Goal: Check status: Check status

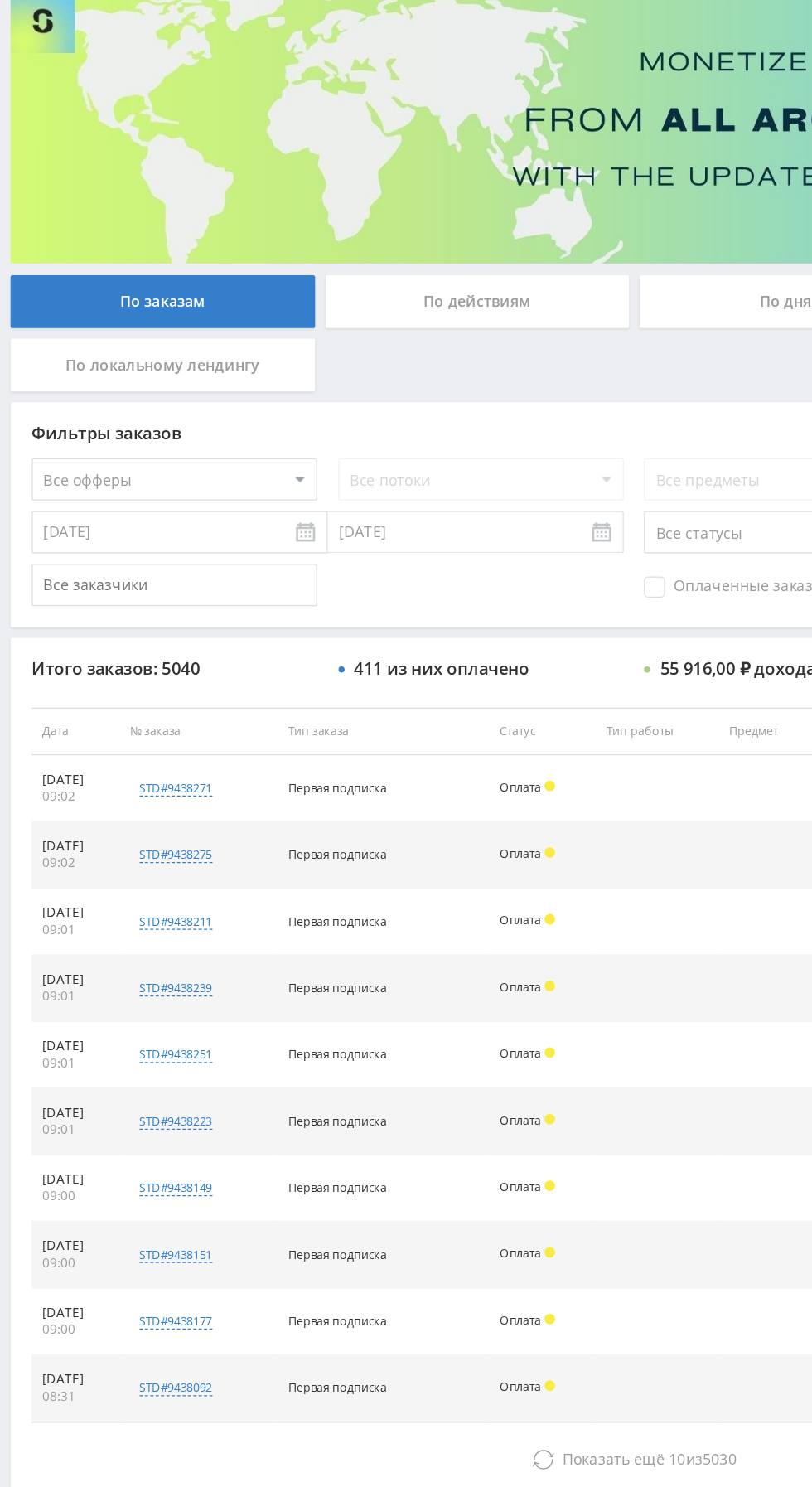
click at [296, 1252] on button "Показать ещё 10 из 5030" at bounding box center [496, 1267] width 944 height 33
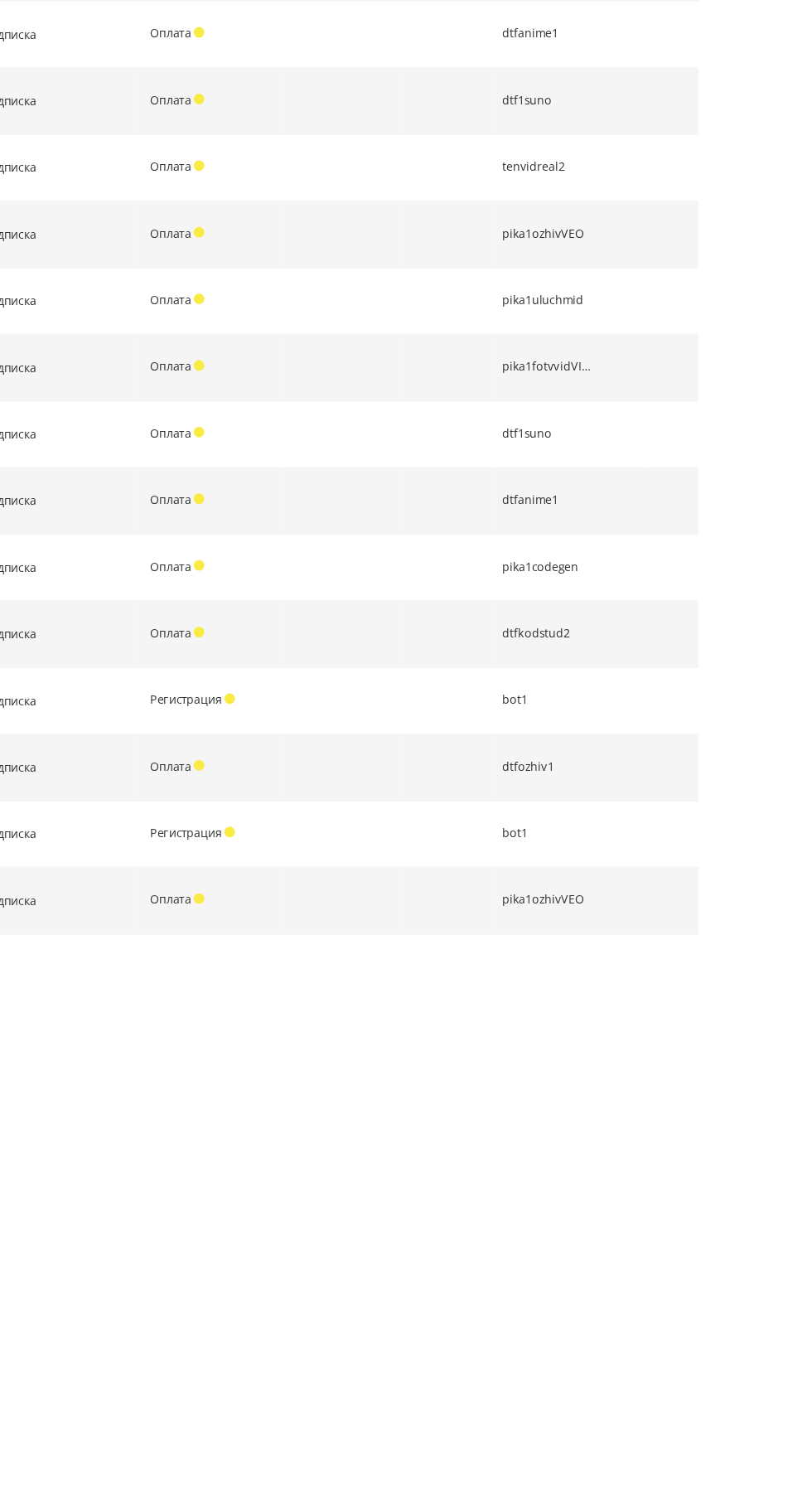
scroll to position [187, 0]
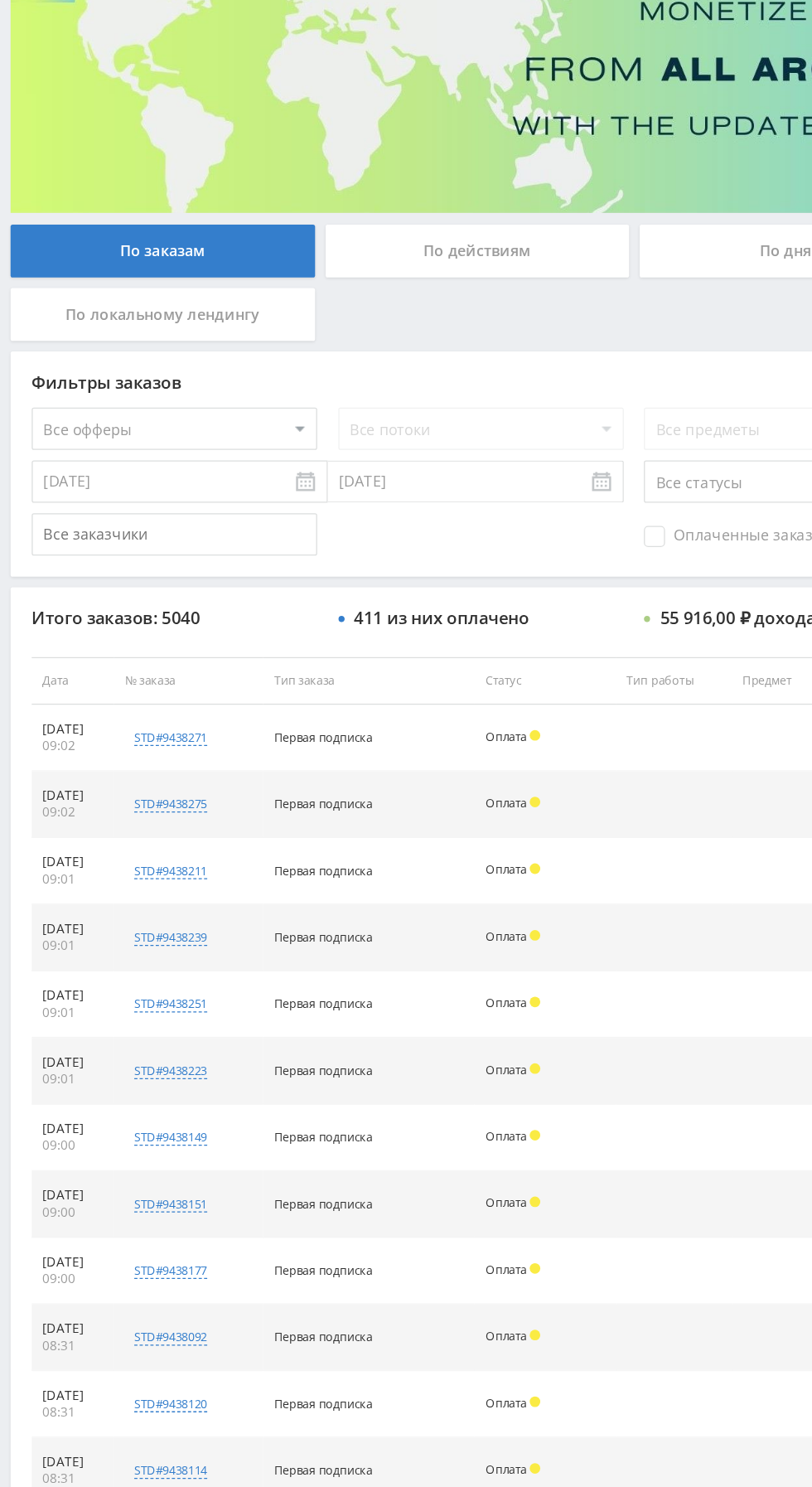
scroll to position [0, 0]
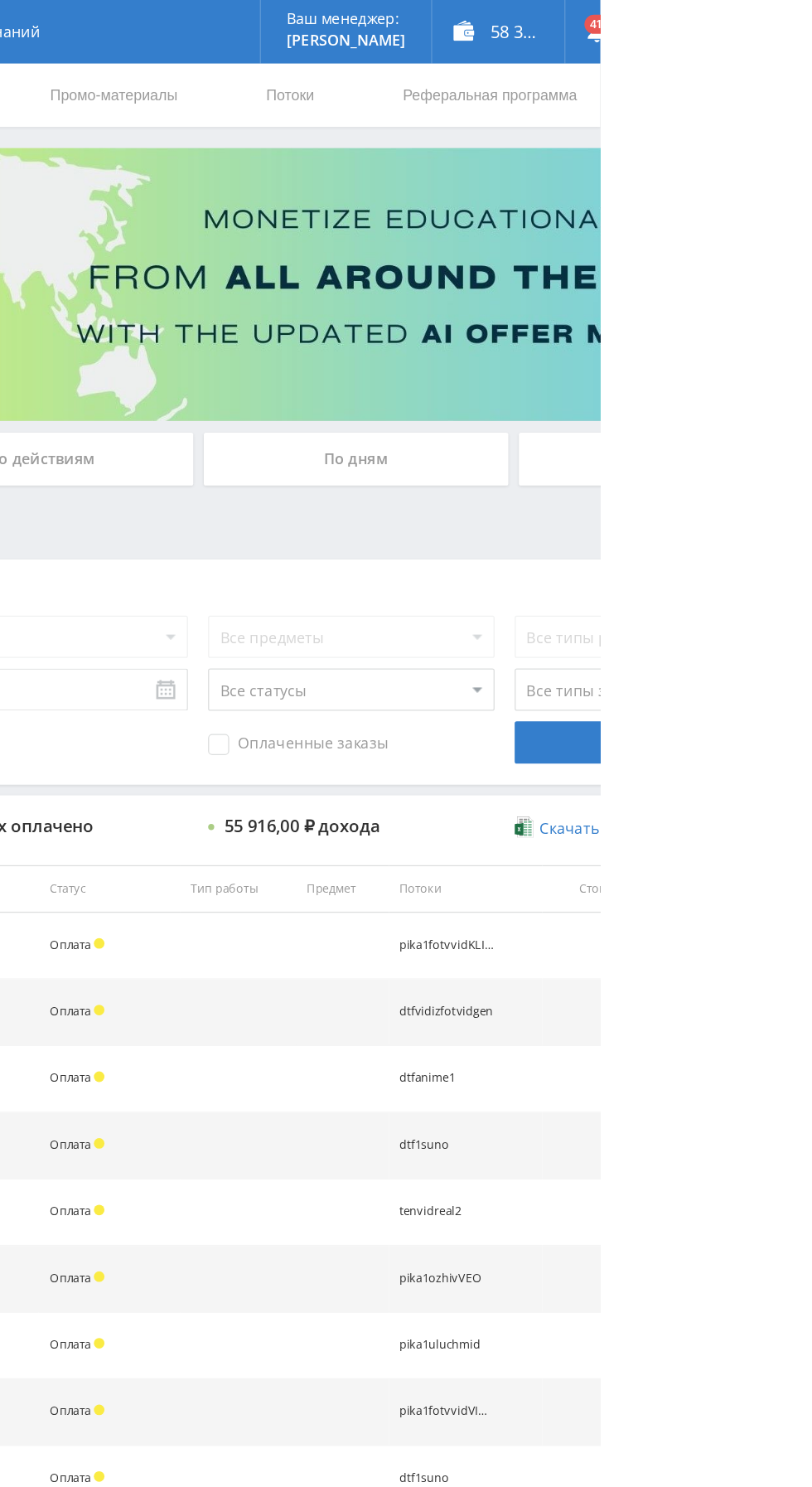
click at [609, 340] on div "По дням" at bounding box center [620, 359] width 239 height 41
click at [0, 0] on input "По дням" at bounding box center [0, 0] width 0 height 0
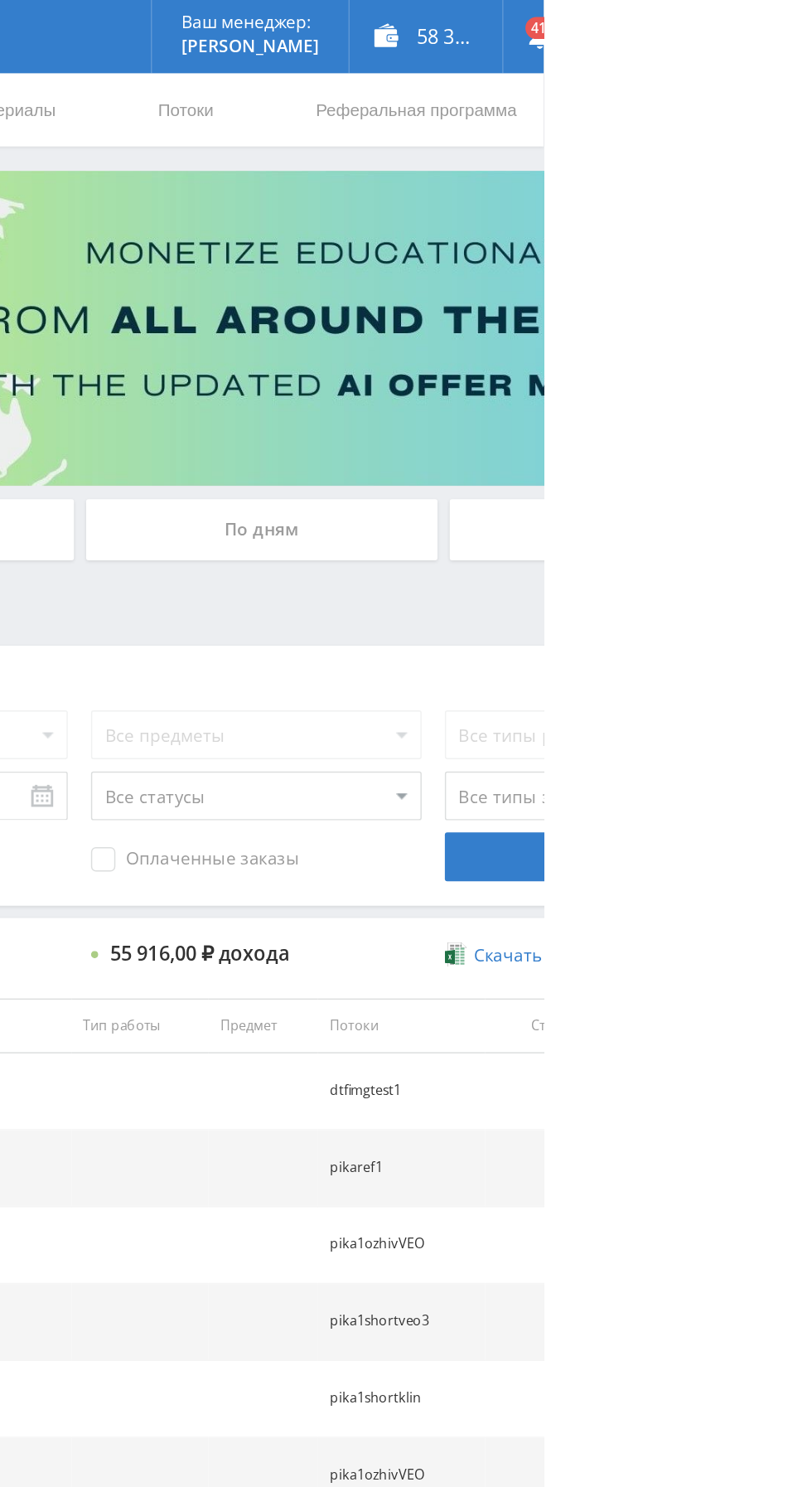
click at [678, 363] on div "По дням" at bounding box center [620, 359] width 239 height 41
click at [0, 0] on input "По дням" at bounding box center [0, 0] width 0 height 0
